Goal: Use online tool/utility: Utilize a website feature to perform a specific function

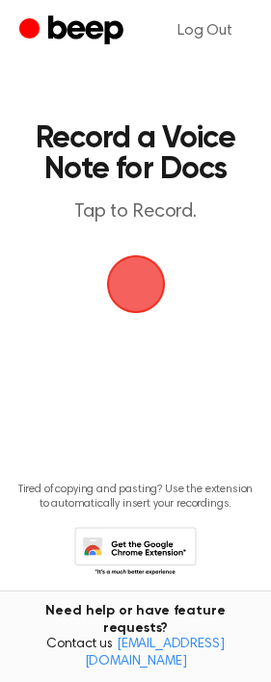
click at [141, 287] on span "button" at bounding box center [136, 284] width 54 height 54
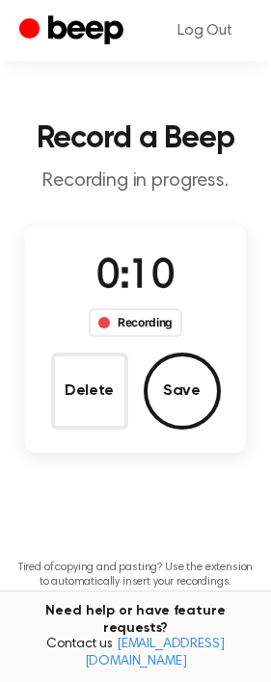
scroll to position [92, 0]
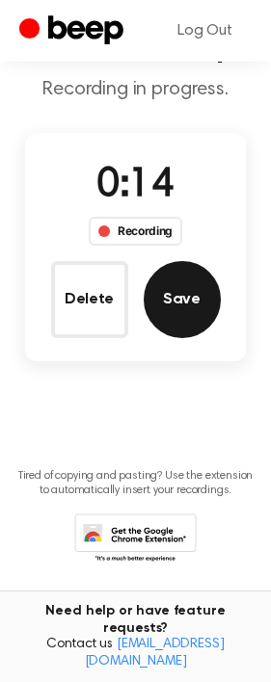
click at [193, 311] on button "Save" at bounding box center [182, 299] width 77 height 77
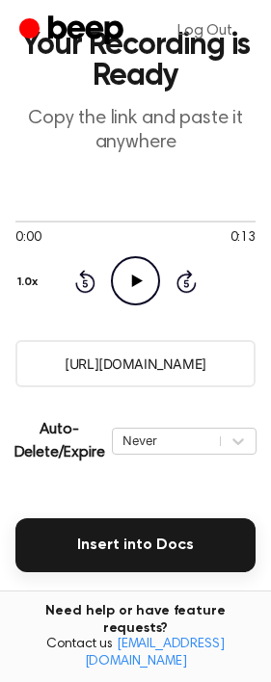
scroll to position [241, 0]
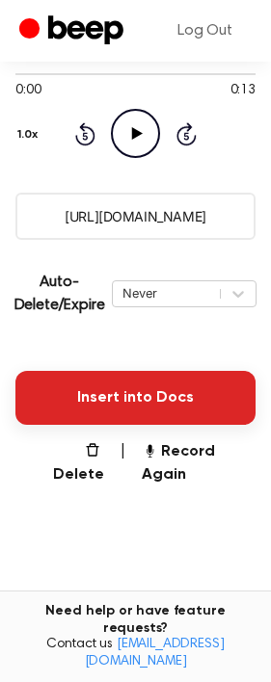
click at [175, 393] on button "Insert into Docs" at bounding box center [135, 398] width 240 height 54
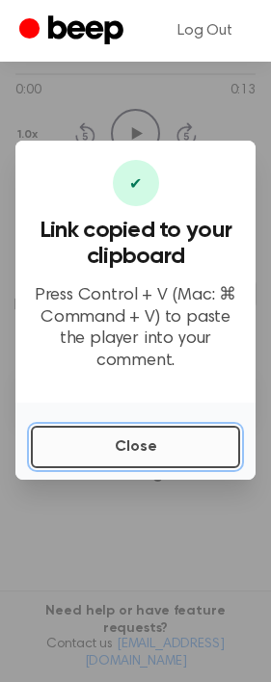
click at [132, 441] on button "Close" at bounding box center [135, 447] width 209 height 42
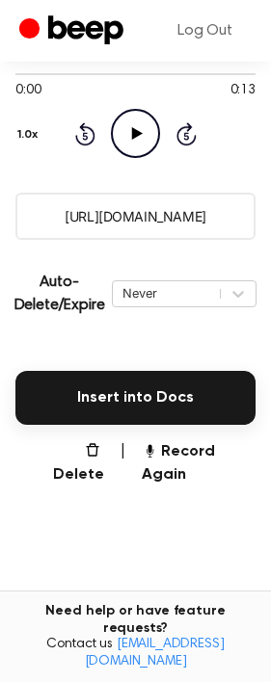
click at [140, 132] on icon at bounding box center [137, 133] width 11 height 13
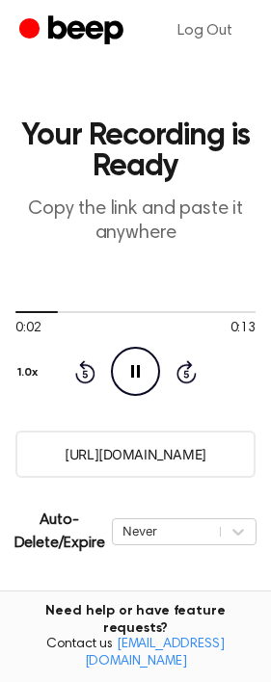
scroll to position [0, 0]
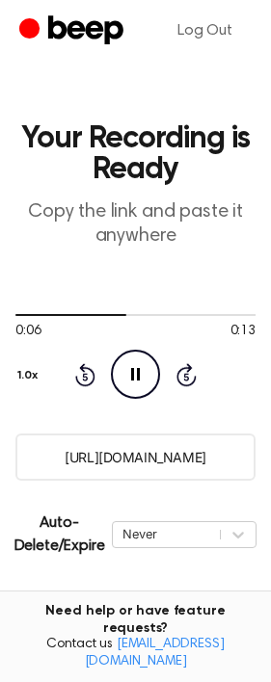
click at [143, 372] on icon "Pause Audio" at bounding box center [135, 374] width 49 height 49
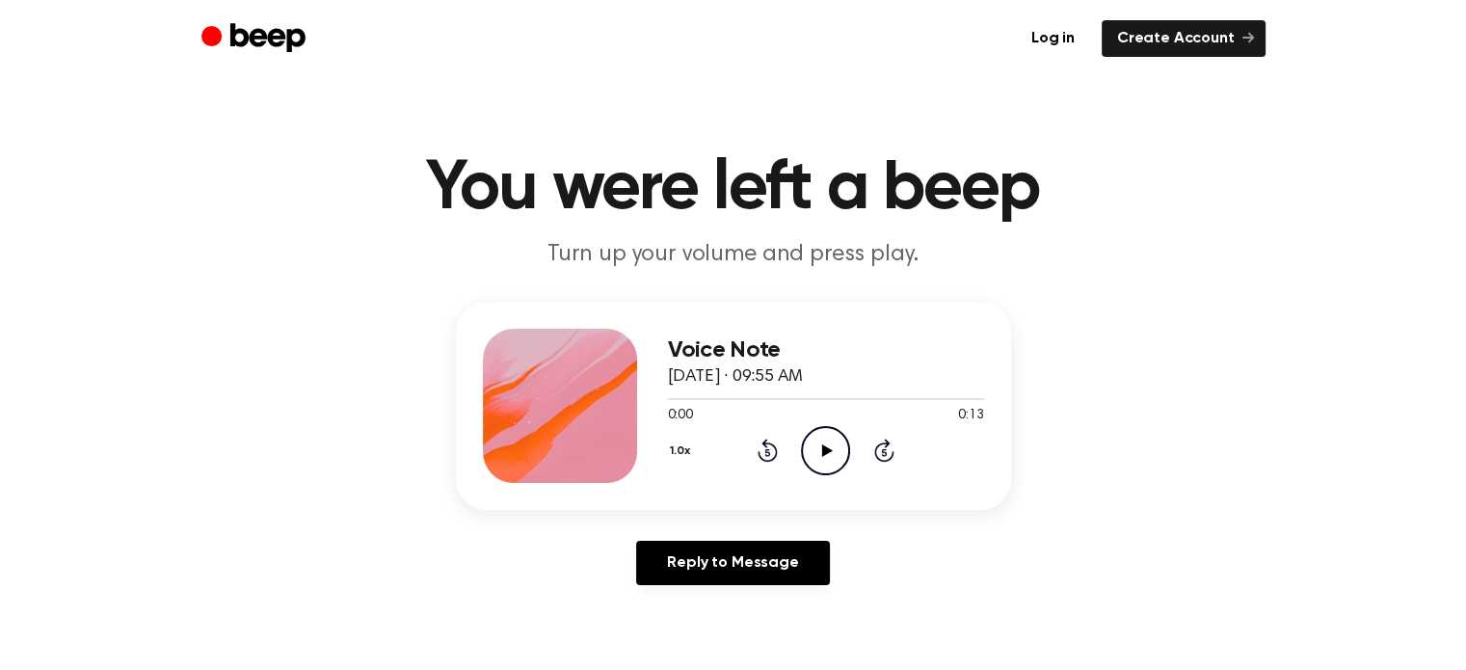
click at [828, 450] on icon at bounding box center [827, 450] width 11 height 13
